Goal: Check status: Check status

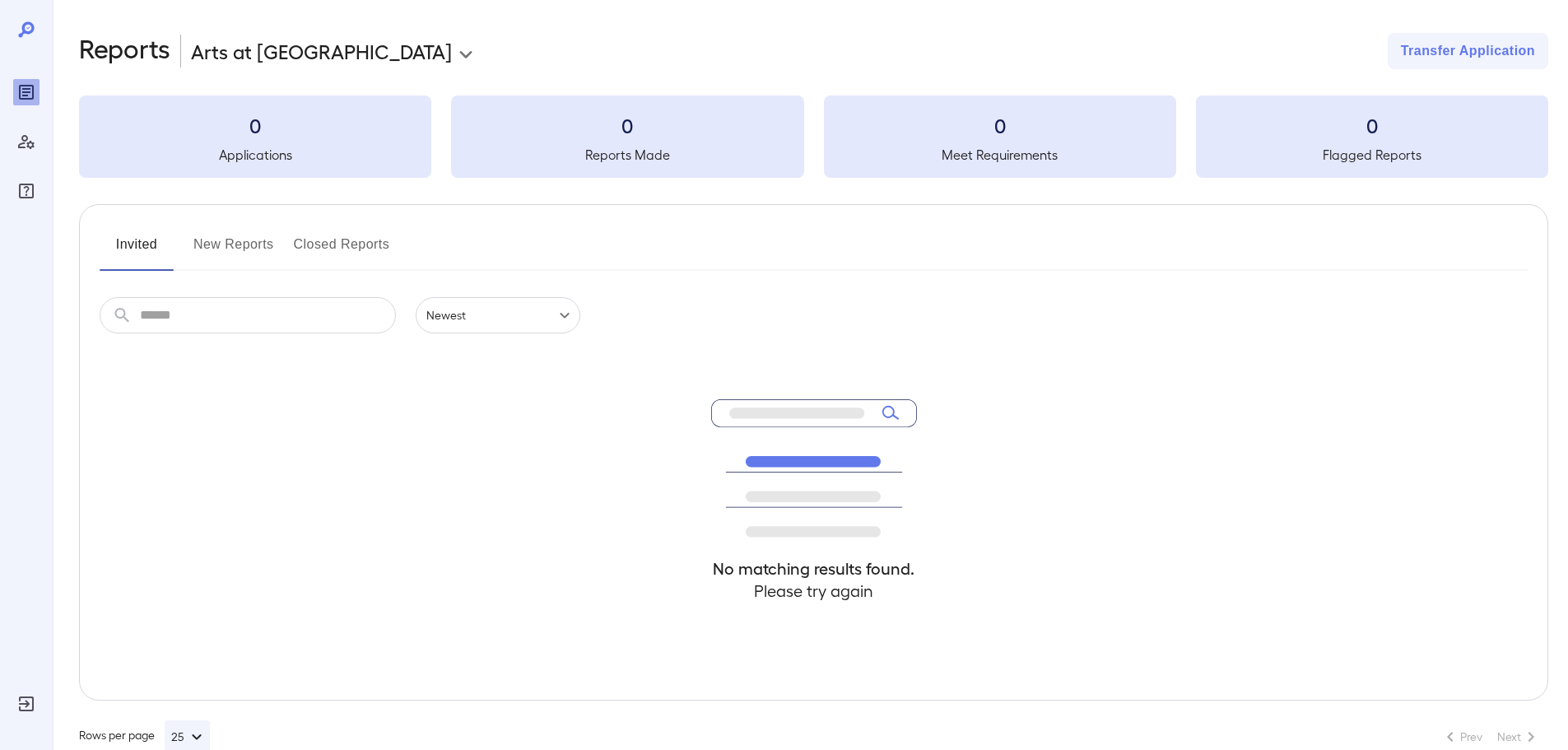
click at [231, 150] on h5 "Applications" at bounding box center [255, 155] width 352 height 20
click at [239, 253] on button "New Reports" at bounding box center [233, 251] width 81 height 39
click at [356, 240] on button "Closed Reports" at bounding box center [342, 251] width 97 height 39
click at [133, 238] on button "Invited" at bounding box center [137, 251] width 74 height 39
click at [21, 89] on icon "Reports" at bounding box center [27, 92] width 15 height 15
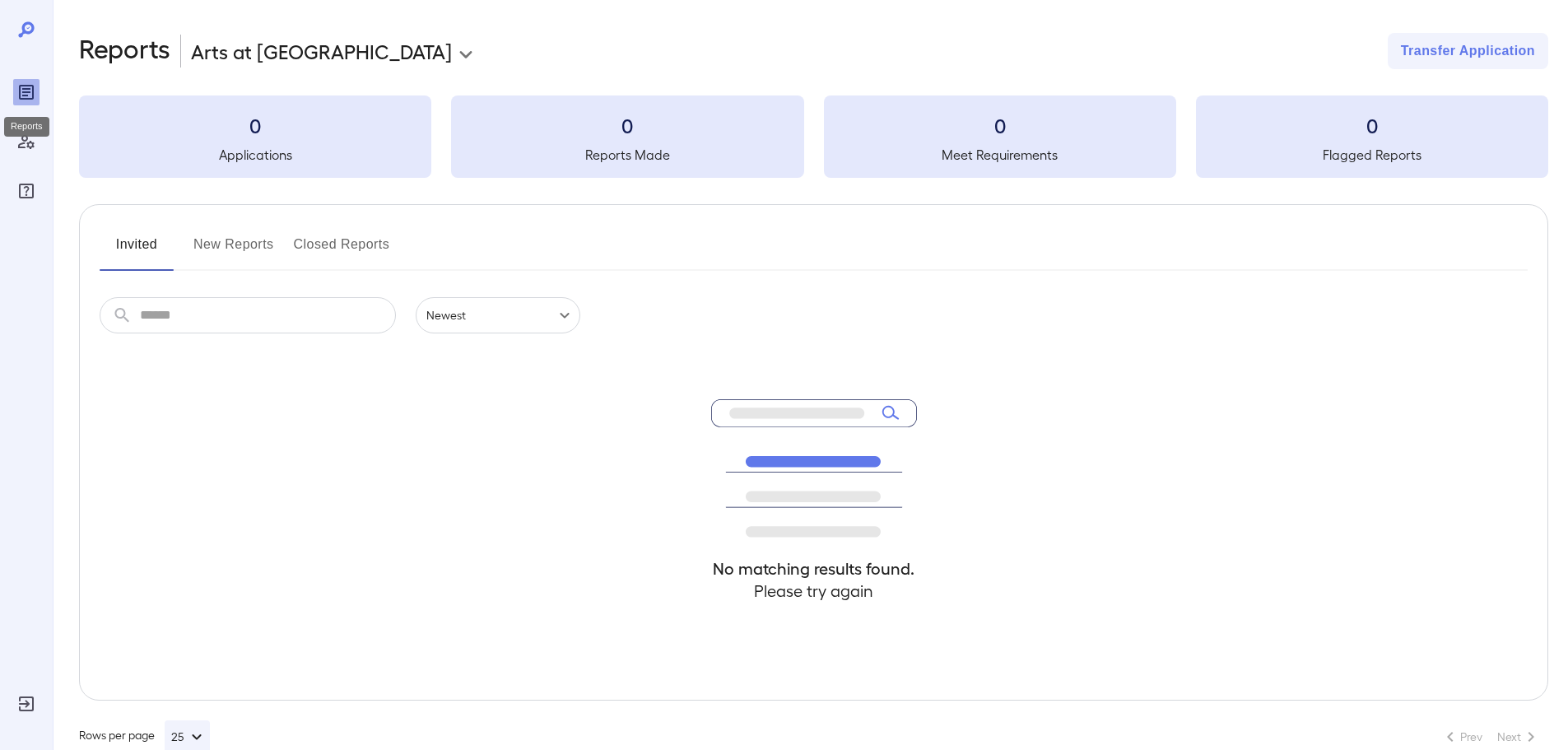
click at [20, 82] on div "Reports" at bounding box center [27, 92] width 27 height 27
